Goal: Check status: Check status

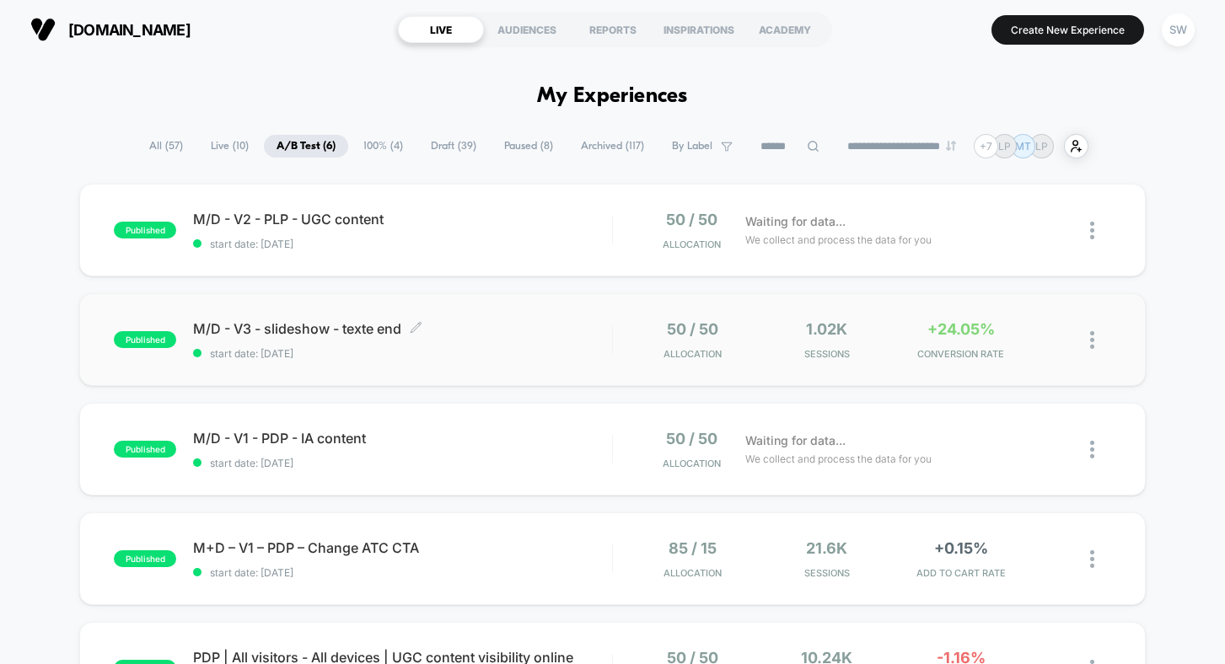
click at [559, 358] on span "start date: [DATE]" at bounding box center [402, 353] width 418 height 13
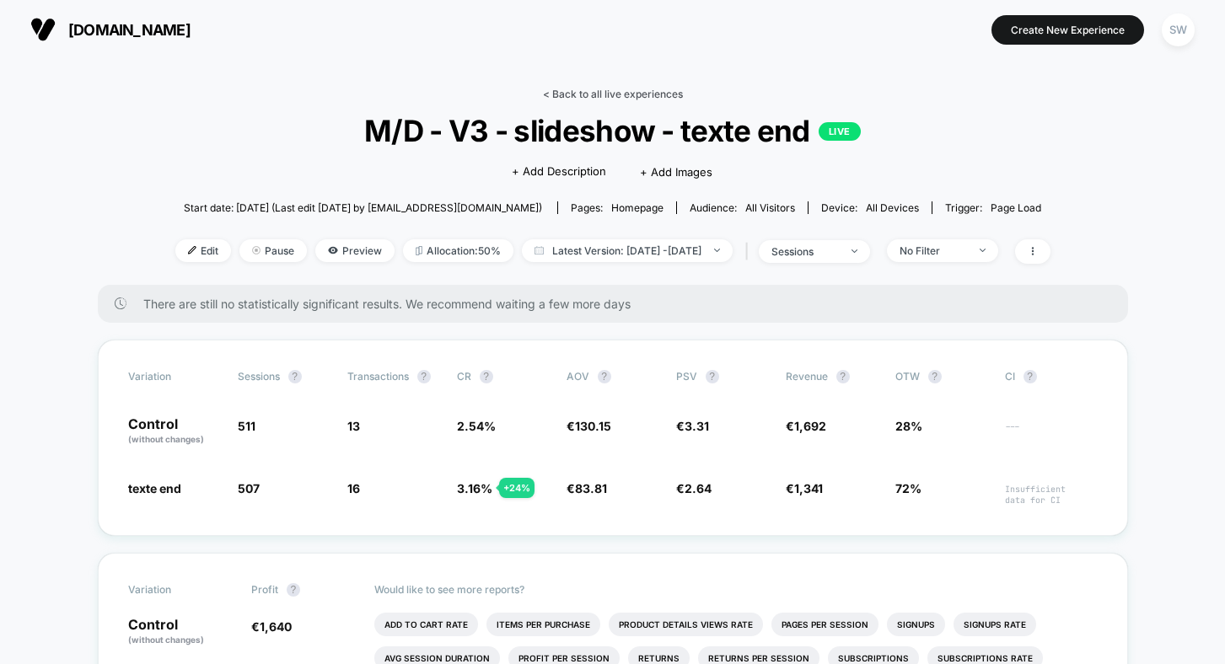
click at [558, 89] on link "< Back to all live experiences" at bounding box center [613, 94] width 140 height 13
